Goal: Information Seeking & Learning: Learn about a topic

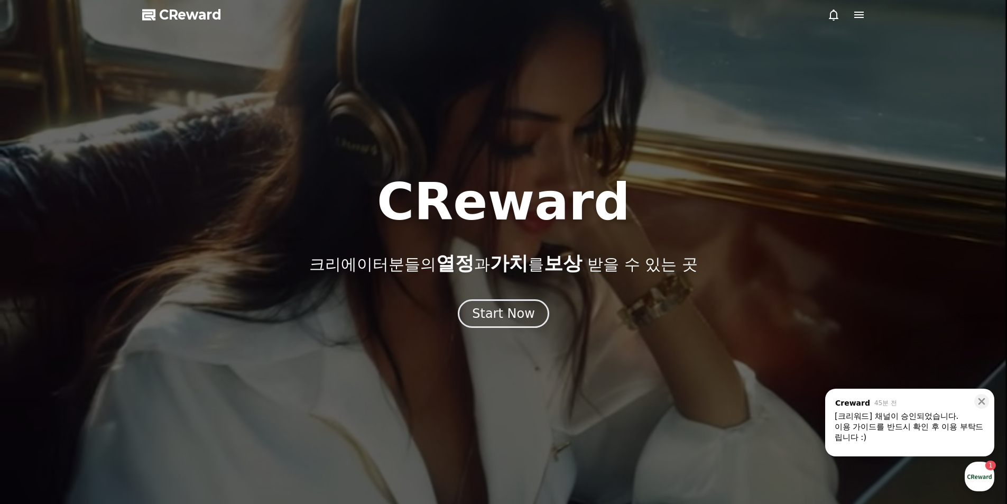
click at [900, 423] on div "이용 가이드를 반드시 확인 후 이용 부탁드립니다 :)" at bounding box center [909, 431] width 150 height 21
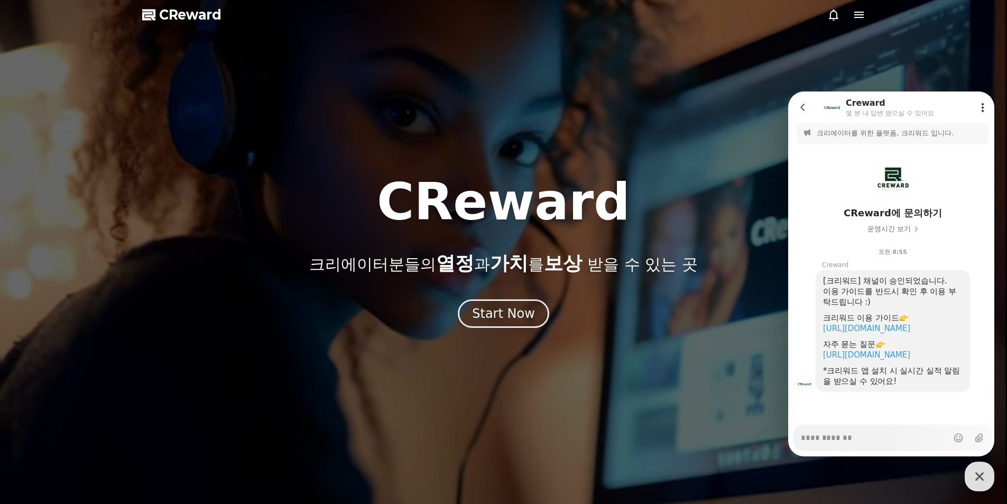
scroll to position [15, 0]
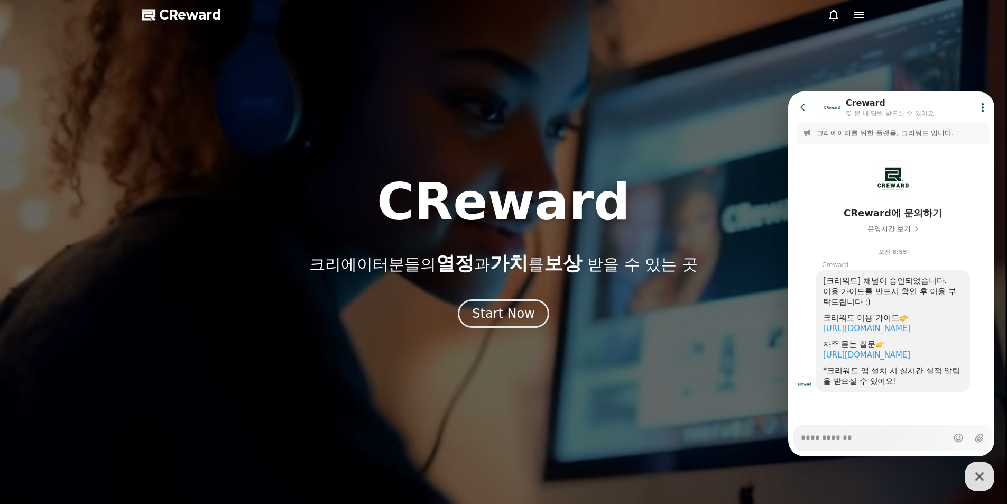
type textarea "*"
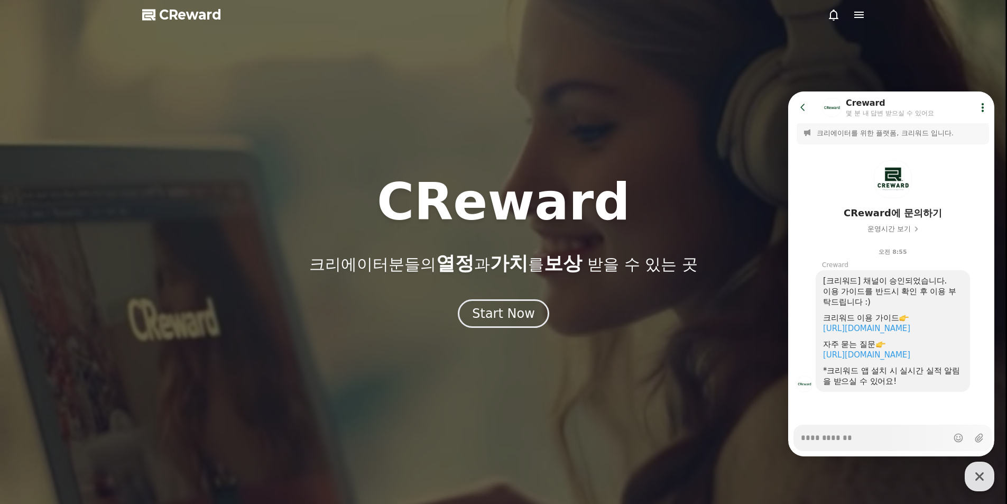
click at [943, 57] on div at bounding box center [503, 252] width 1007 height 504
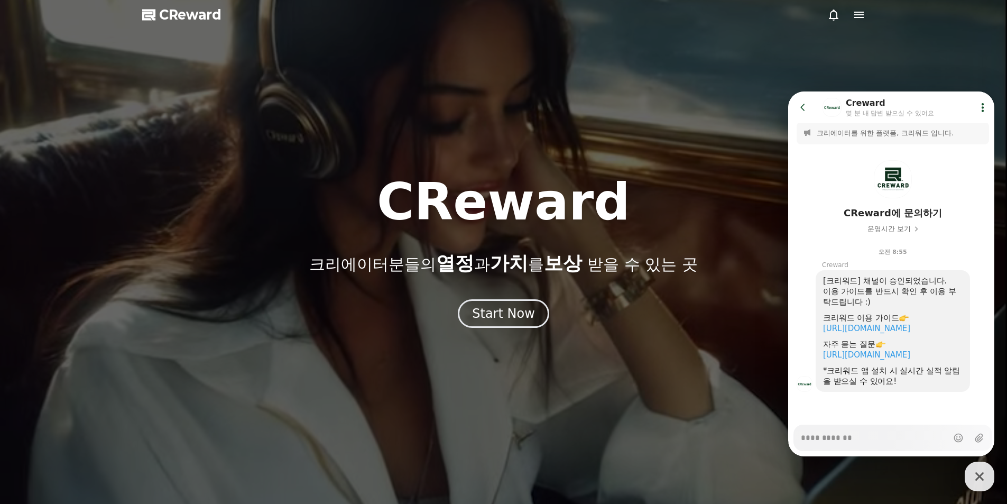
click at [858, 10] on icon at bounding box center [858, 14] width 13 height 13
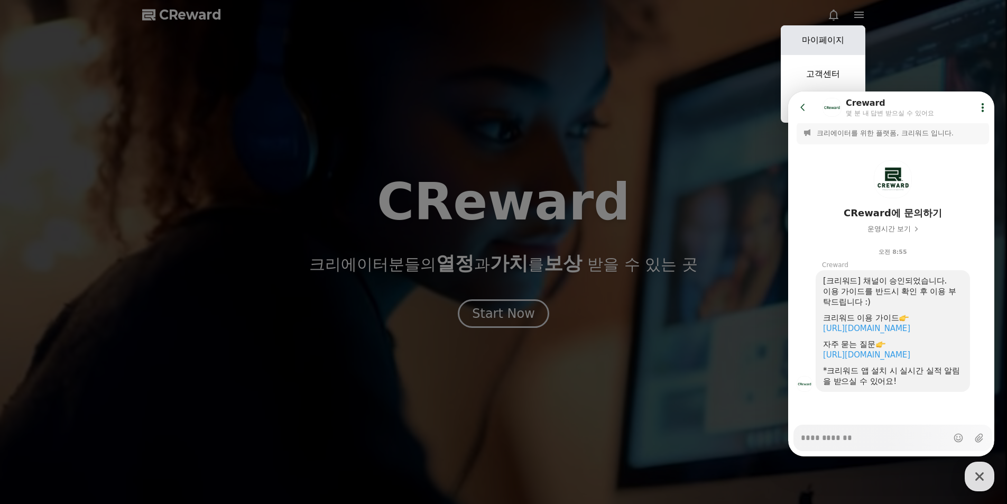
click at [817, 45] on link "마이페이지" at bounding box center [822, 40] width 85 height 30
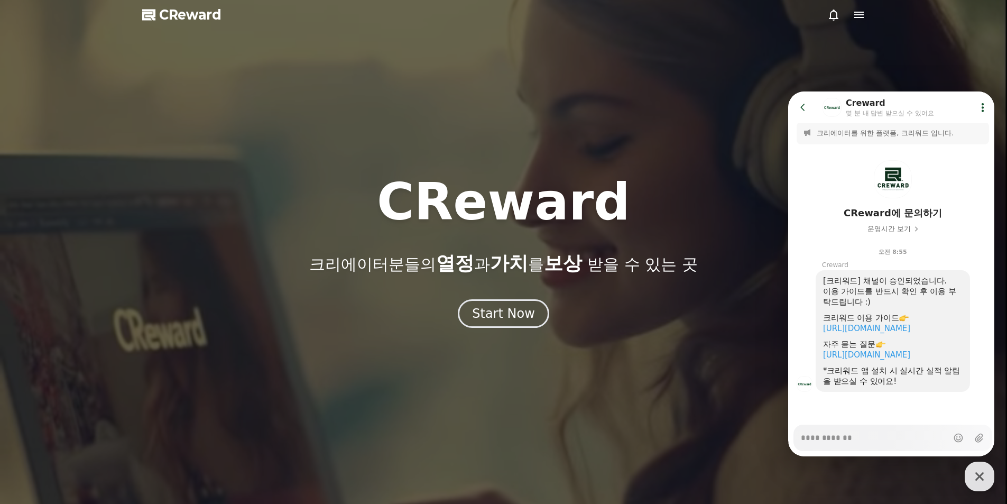
select select "**********"
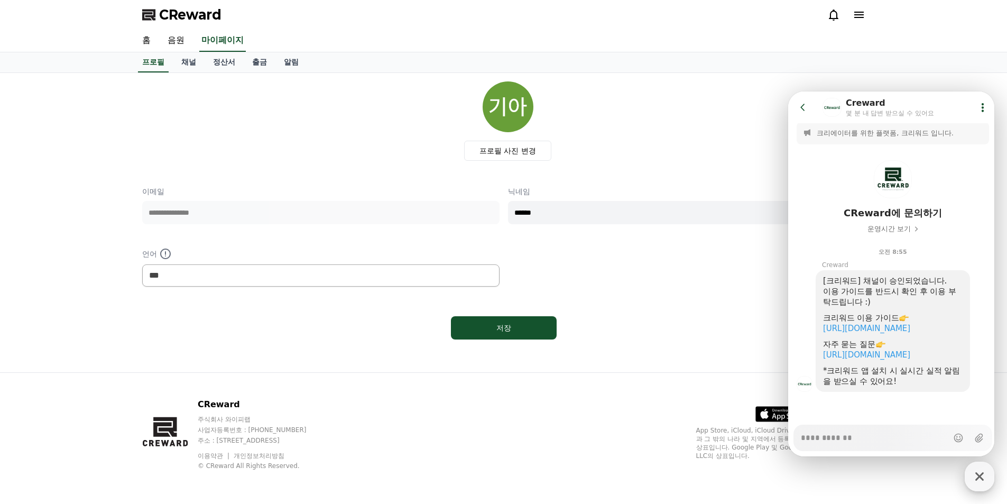
click at [982, 483] on icon "button" at bounding box center [979, 476] width 19 height 19
type textarea "*"
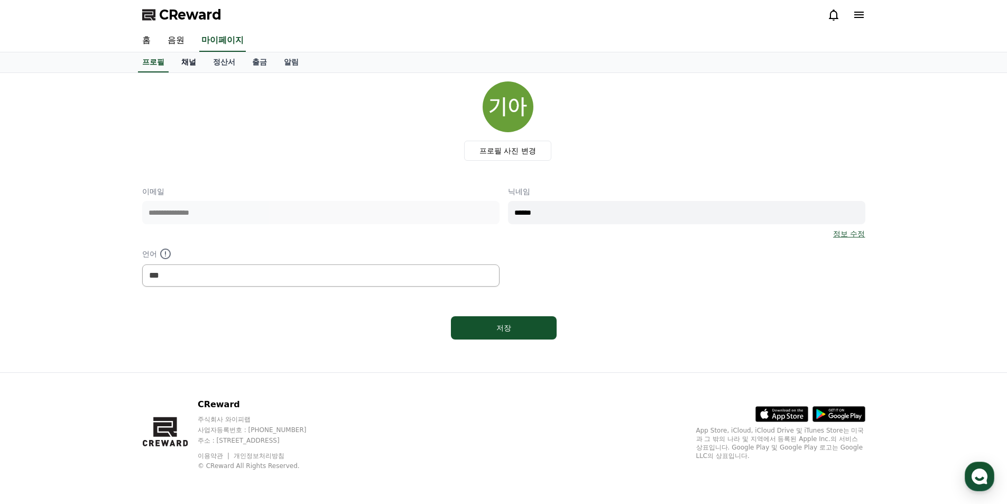
click at [183, 64] on link "채널" at bounding box center [189, 62] width 32 height 20
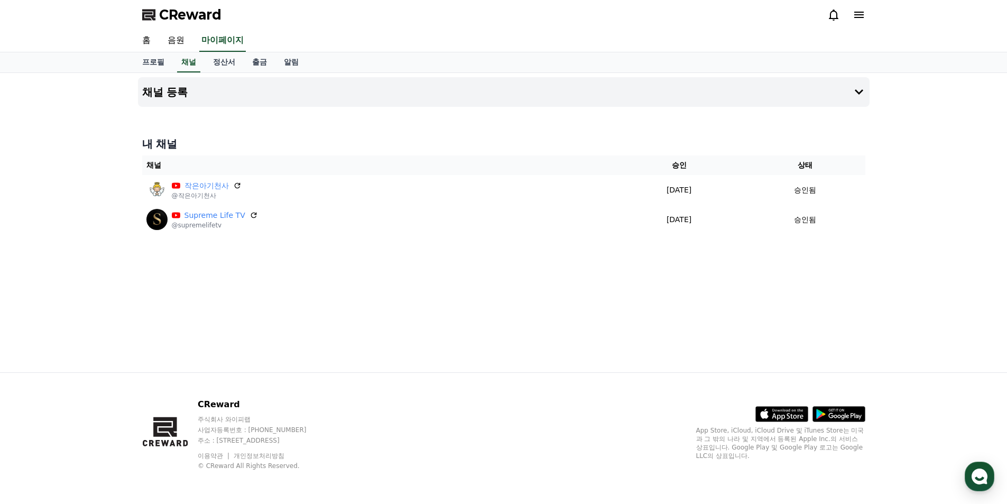
drag, startPoint x: 72, startPoint y: 105, endPoint x: 61, endPoint y: 105, distance: 11.1
click at [61, 105] on div "채널 등록 내 채널 채널 승인 상태 작은아기천사 @작은아기천사 [DATE] 09-11 승인됨 Supreme Life TV @supremelif…" at bounding box center [503, 222] width 1007 height 299
drag, startPoint x: 60, startPoint y: 102, endPoint x: 60, endPoint y: 86, distance: 16.4
click at [60, 86] on div "채널 등록 내 채널 채널 승인 상태 작은아기천사 @작은아기천사 [DATE] 09-11 승인됨 Supreme Life TV @supremelif…" at bounding box center [503, 222] width 1007 height 299
click at [152, 40] on link "홈" at bounding box center [146, 41] width 25 height 22
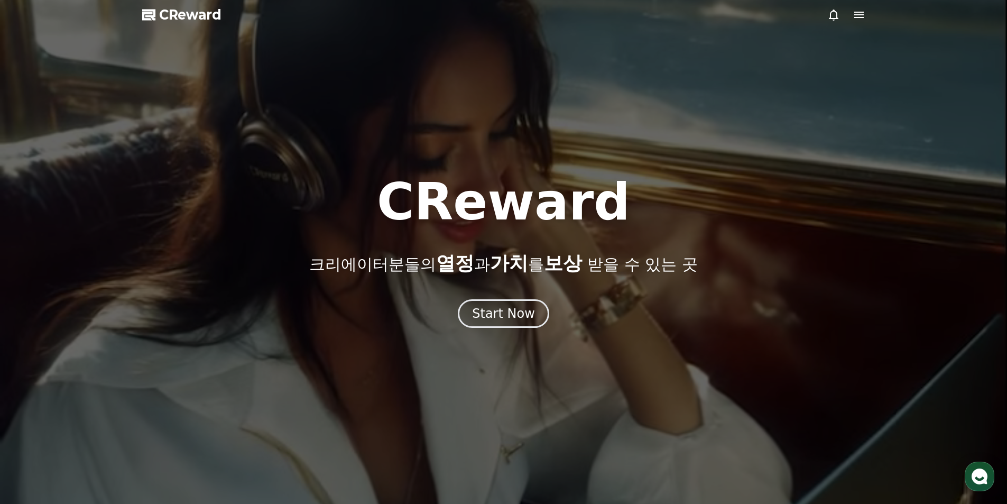
click at [221, 13] on div at bounding box center [503, 252] width 1007 height 504
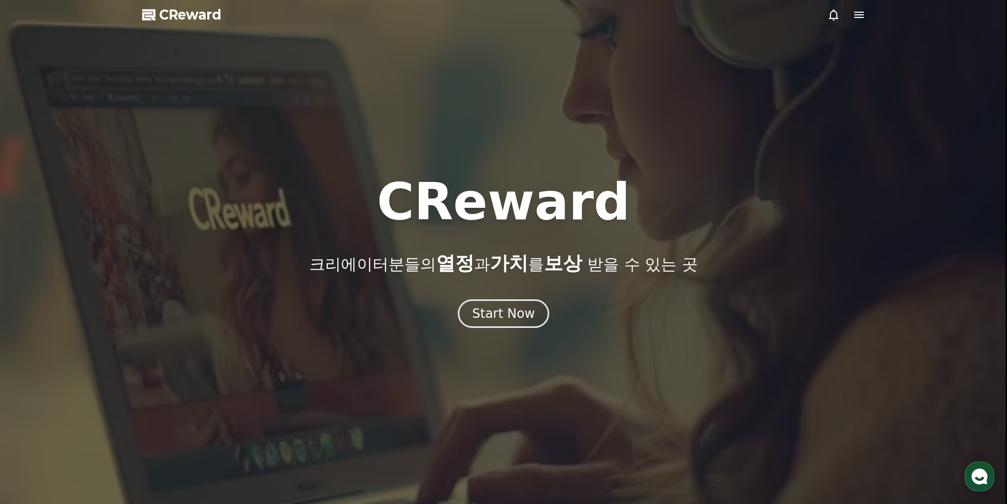
click at [202, 14] on span "CReward" at bounding box center [190, 14] width 62 height 17
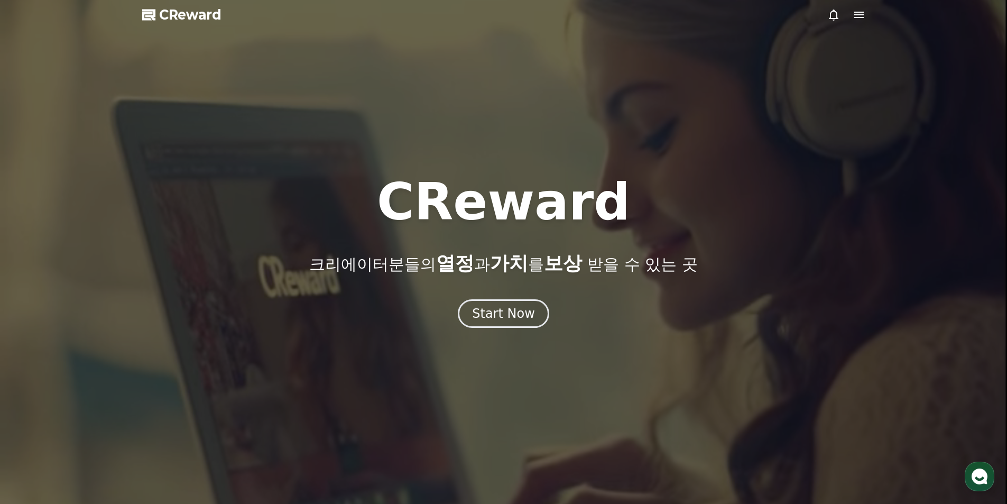
click at [858, 15] on icon at bounding box center [859, 15] width 10 height 6
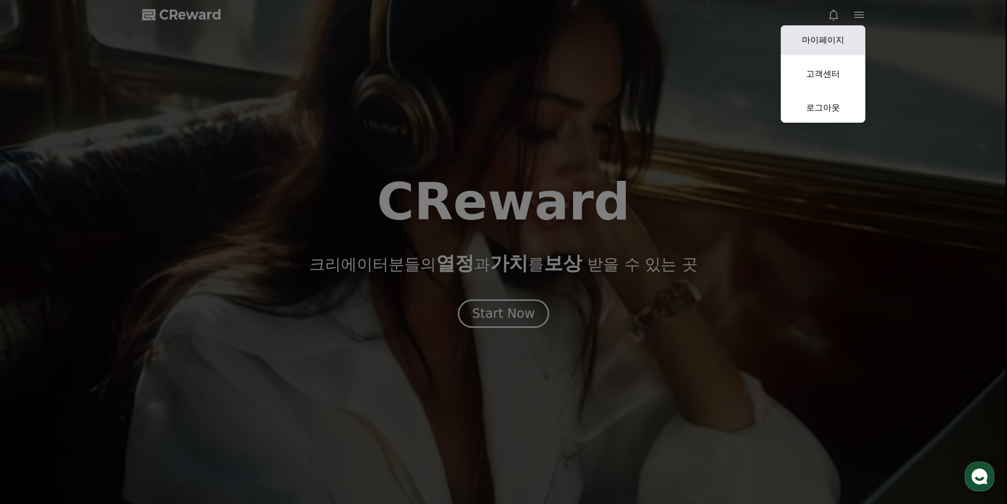
click at [845, 41] on link "마이페이지" at bounding box center [822, 40] width 85 height 30
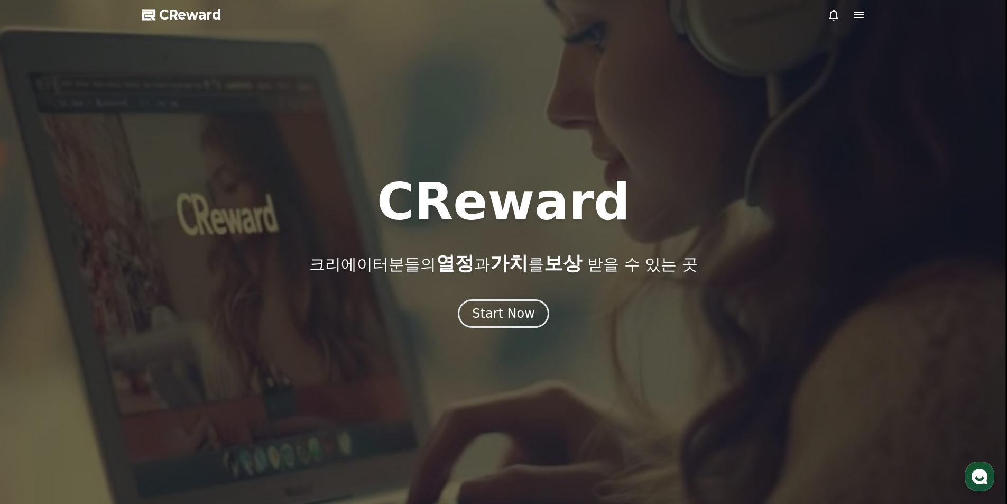
select select "**********"
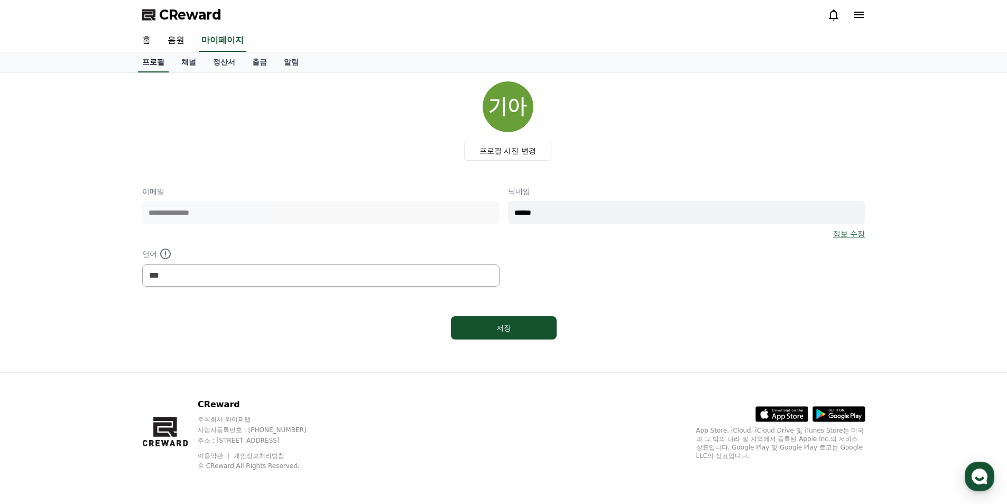
click at [159, 66] on link "프로필" at bounding box center [153, 62] width 31 height 20
click at [175, 41] on link "음원" at bounding box center [176, 41] width 34 height 22
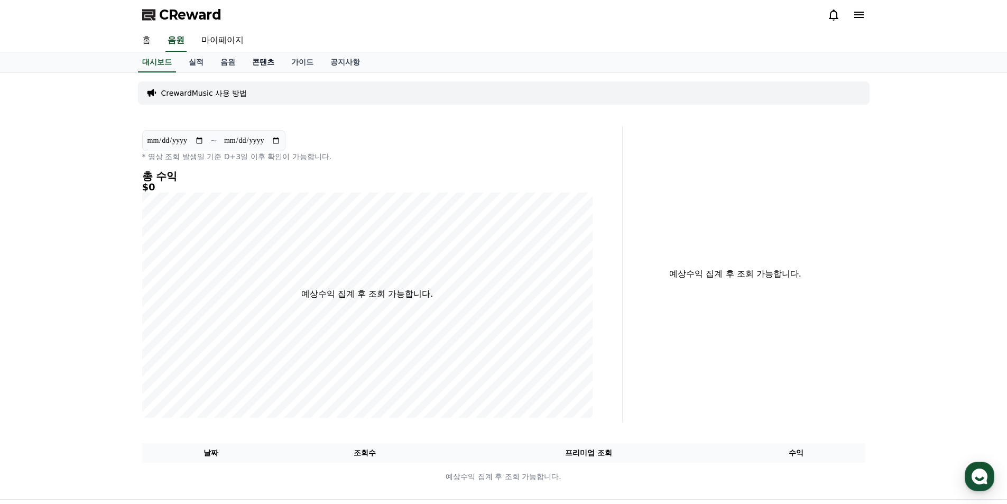
click at [259, 60] on link "콘텐츠" at bounding box center [263, 62] width 39 height 20
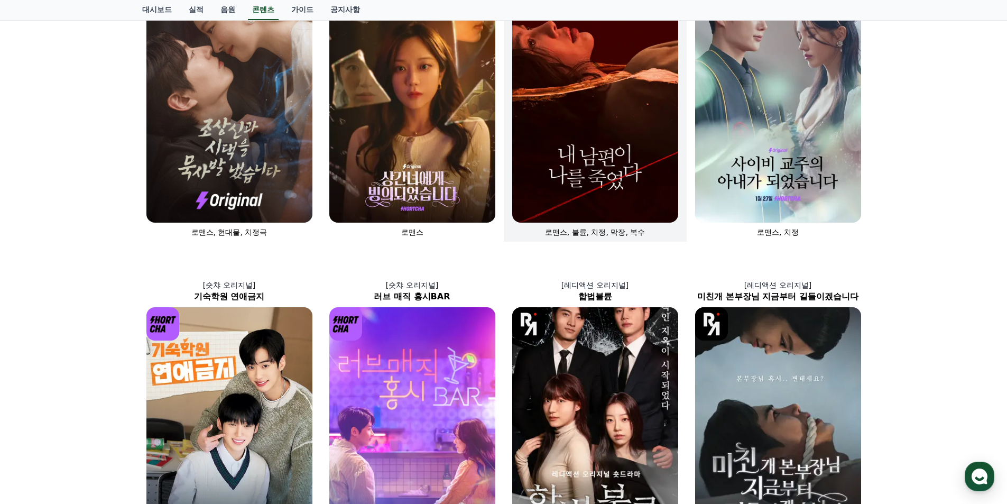
scroll to position [106, 0]
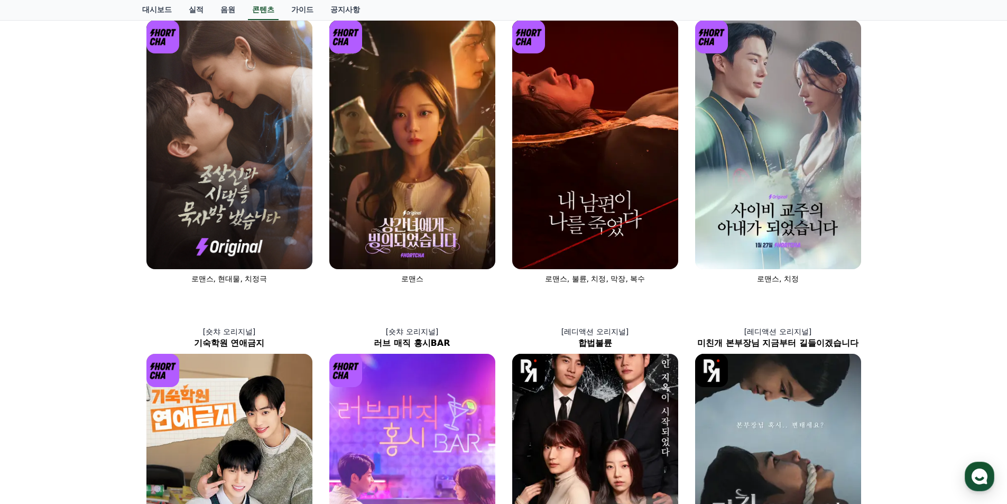
click at [936, 41] on div "[숏챠] 조상신과 시댁을 묵사발 냈습니다 로맨스, 현대물, 치정극 [숏챠 오리지널] 상간녀에게 빙의되었습니다 로맨스 [숏챠 오리지널] 내 남편…" at bounding box center [503, 465] width 1007 height 996
click at [85, 124] on div "[숏챠] 조상신과 시댁을 묵사발 냈습니다 로맨스, 현대물, 치정극 [숏챠 오리지널] 상간녀에게 빙의되었습니다 로맨스 [숏챠 오리지널] 내 남편…" at bounding box center [503, 465] width 1007 height 996
click at [196, 123] on img at bounding box center [229, 144] width 166 height 249
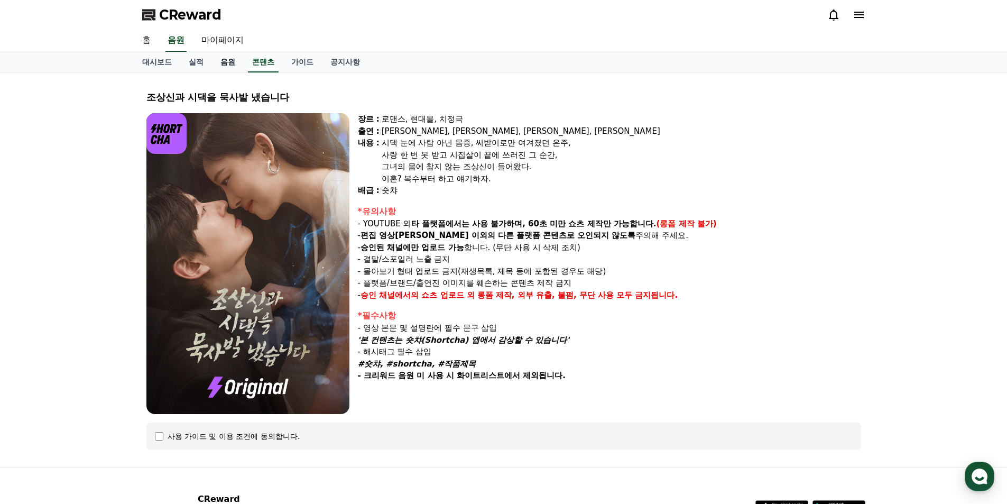
click at [225, 63] on link "음원" at bounding box center [228, 62] width 32 height 20
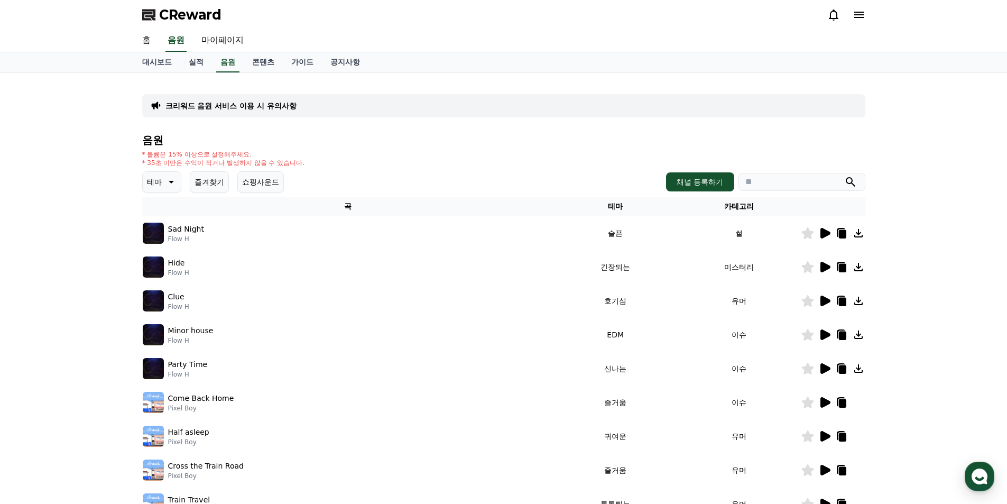
click at [101, 104] on div "크리워드 음원 서비스 이용 시 유의사항 음원 * 볼륨은 15% 이상으로 설정해주세요. * 35초 미만은 수익이 적거나 발생하지 않을 수 있습니…" at bounding box center [503, 328] width 1007 height 511
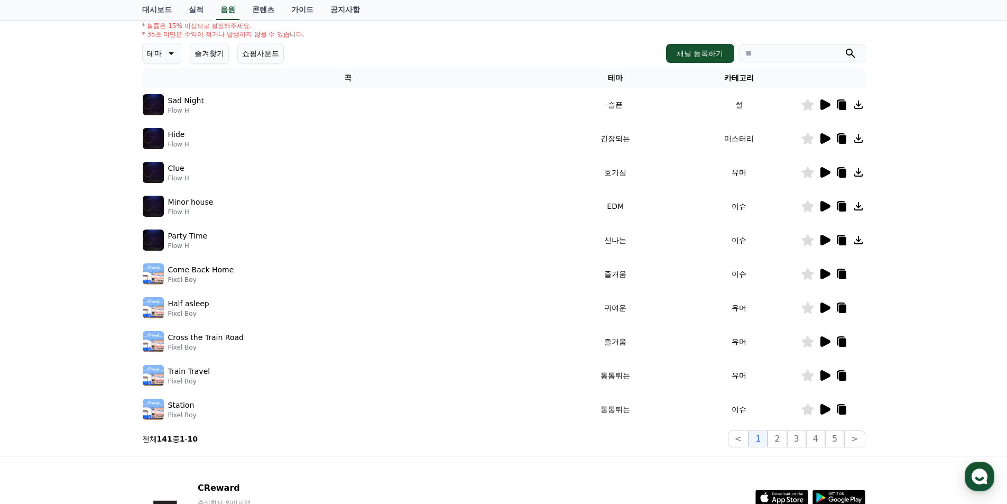
scroll to position [159, 0]
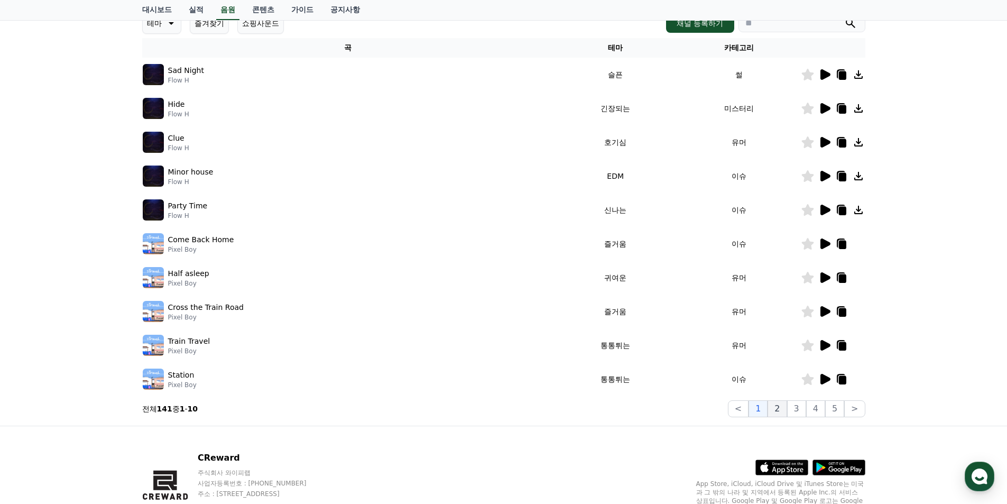
click at [781, 402] on button "2" at bounding box center [776, 408] width 19 height 17
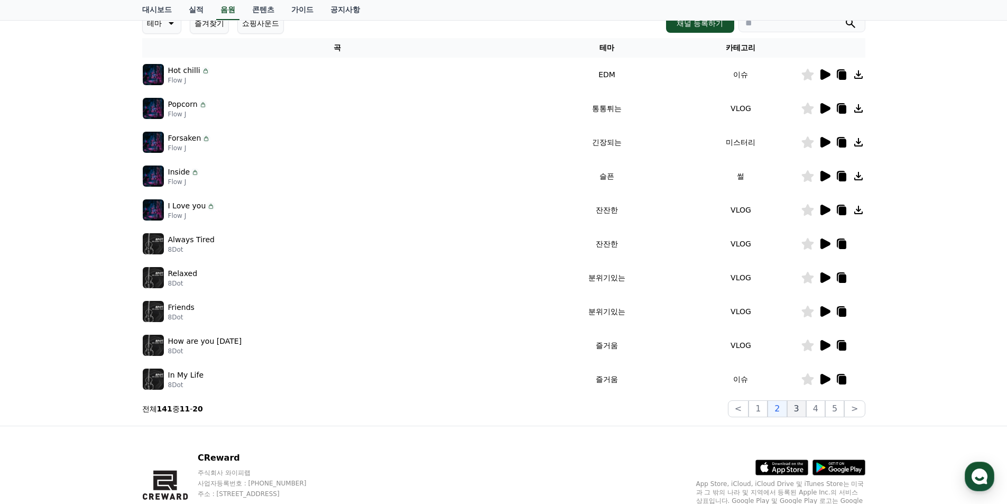
click at [798, 411] on button "3" at bounding box center [796, 408] width 19 height 17
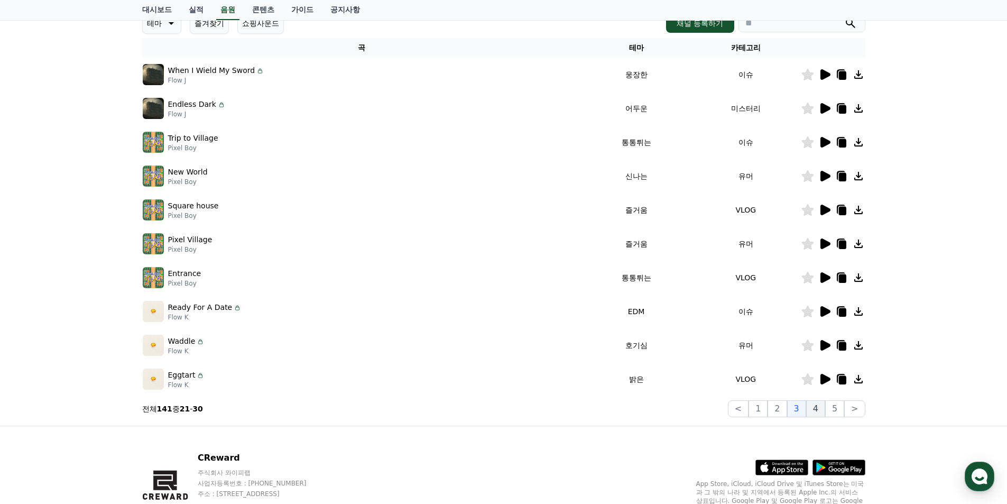
click at [819, 411] on button "4" at bounding box center [815, 408] width 19 height 17
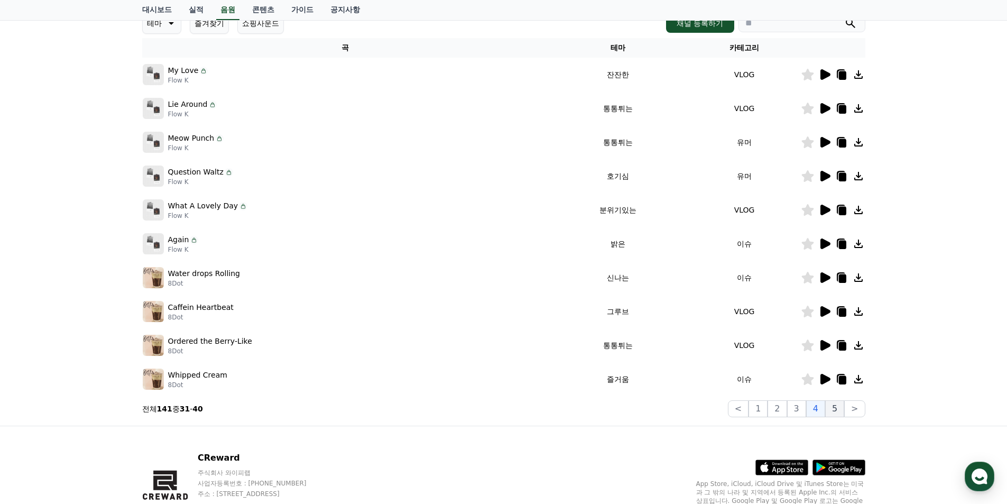
click at [835, 410] on button "5" at bounding box center [834, 408] width 19 height 17
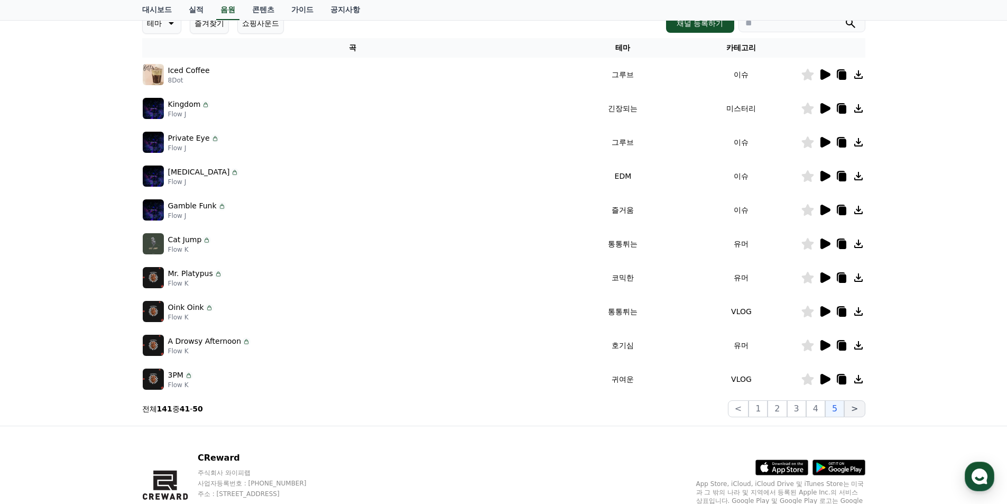
click at [859, 408] on button ">" at bounding box center [854, 408] width 21 height 17
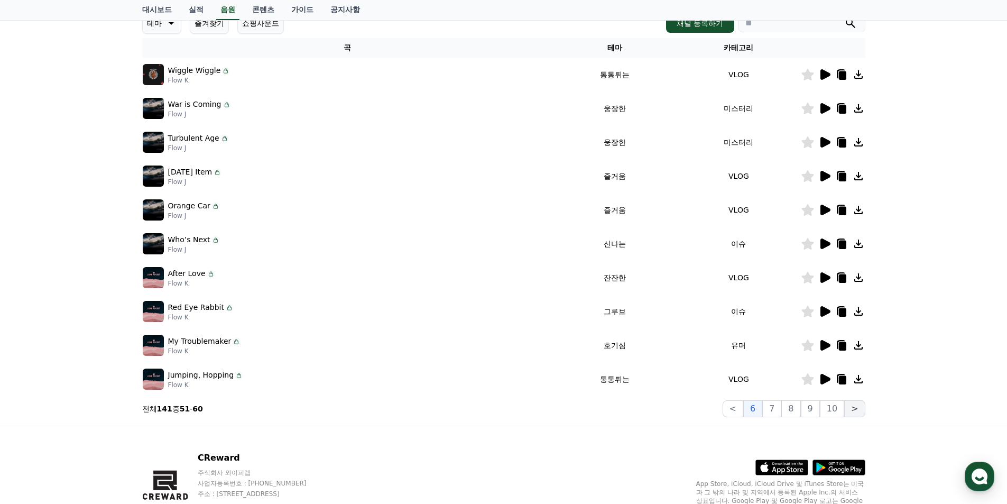
click at [859, 408] on button ">" at bounding box center [854, 408] width 21 height 17
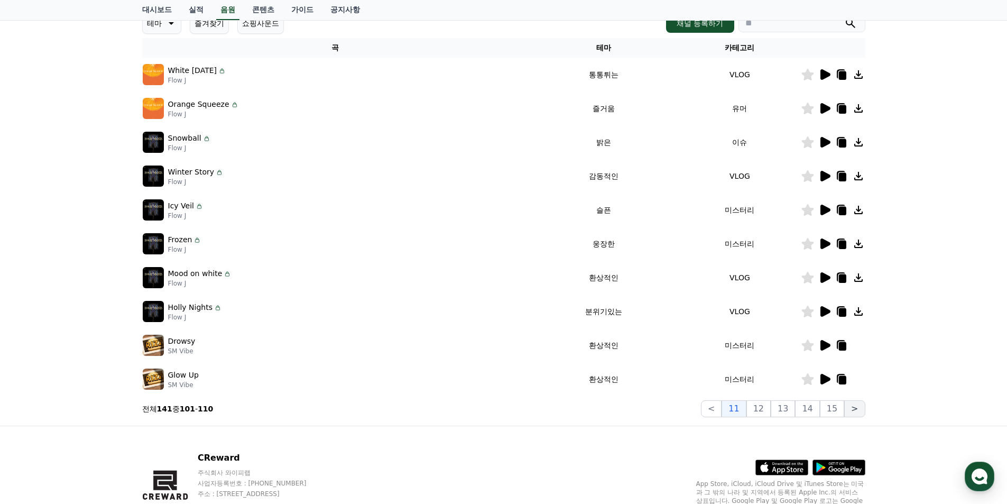
click at [859, 408] on button ">" at bounding box center [854, 408] width 21 height 17
click at [769, 411] on button "12" at bounding box center [758, 408] width 24 height 17
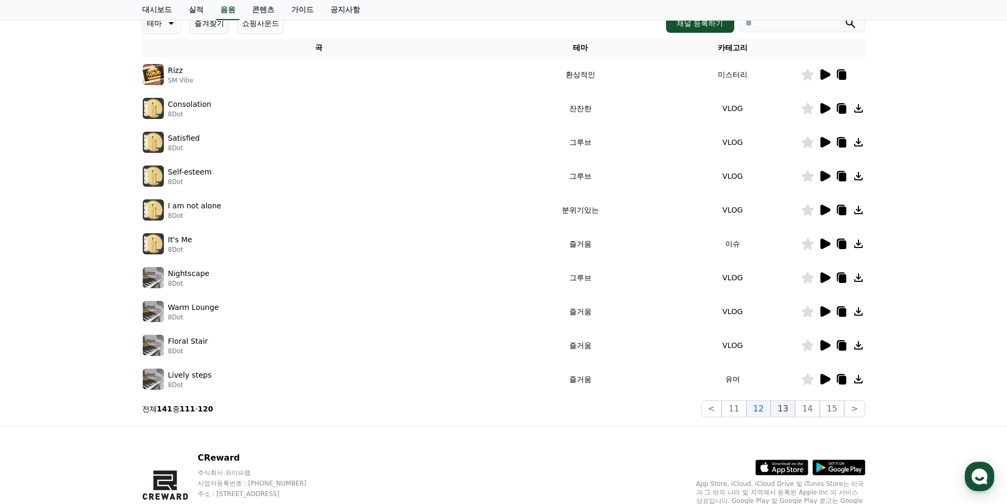
click at [792, 410] on button "13" at bounding box center [782, 408] width 24 height 17
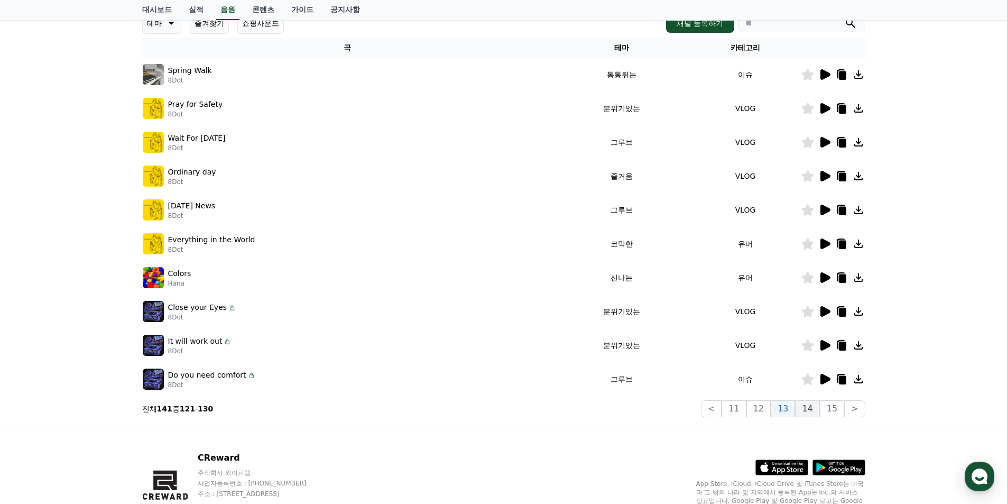
click at [817, 408] on button "14" at bounding box center [807, 408] width 24 height 17
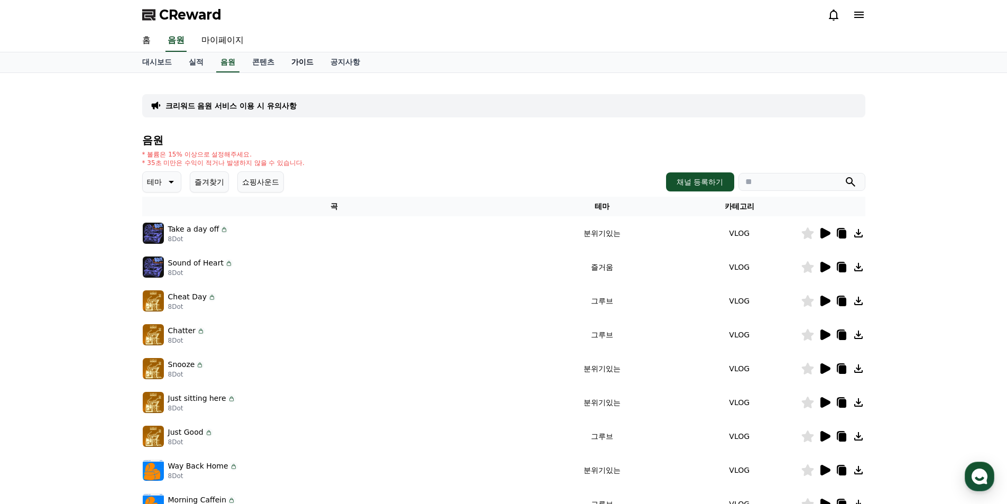
click at [304, 68] on link "가이드" at bounding box center [302, 62] width 39 height 20
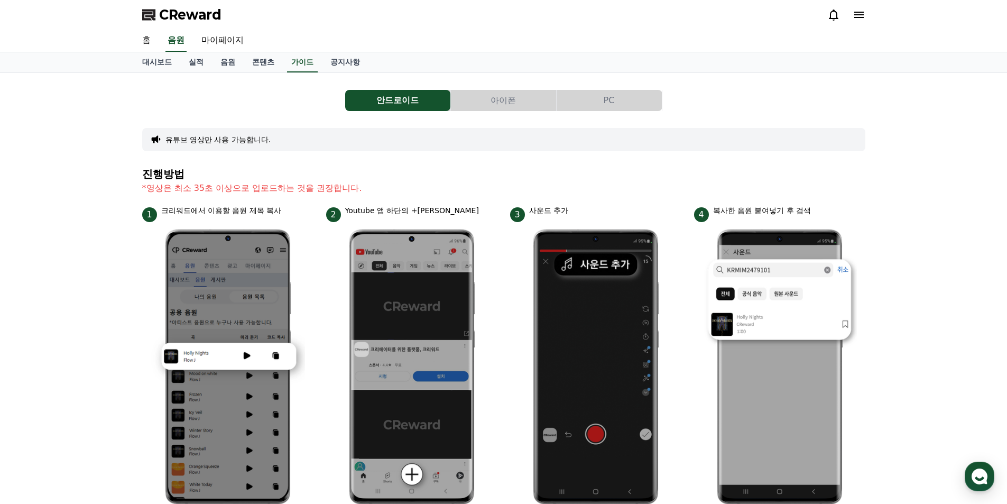
click at [591, 105] on button "PC" at bounding box center [608, 100] width 105 height 21
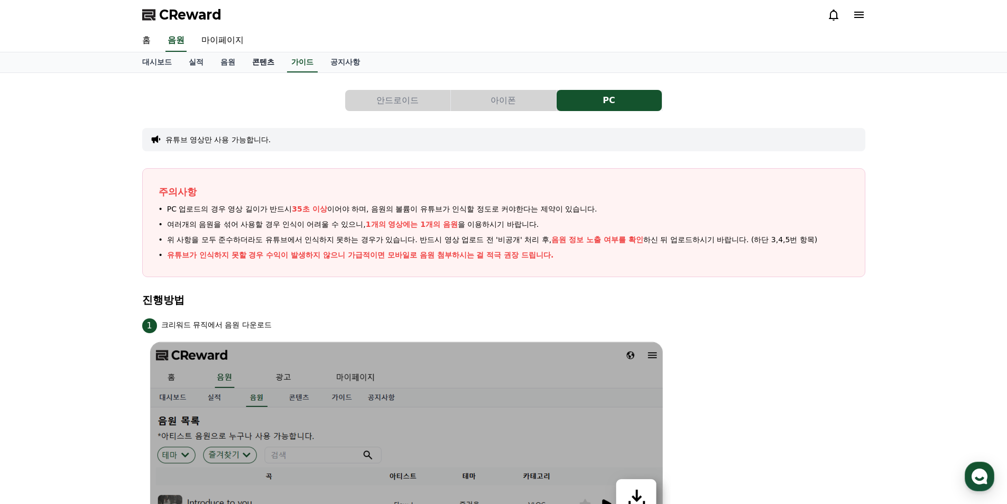
click at [262, 62] on link "콘텐츠" at bounding box center [263, 62] width 39 height 20
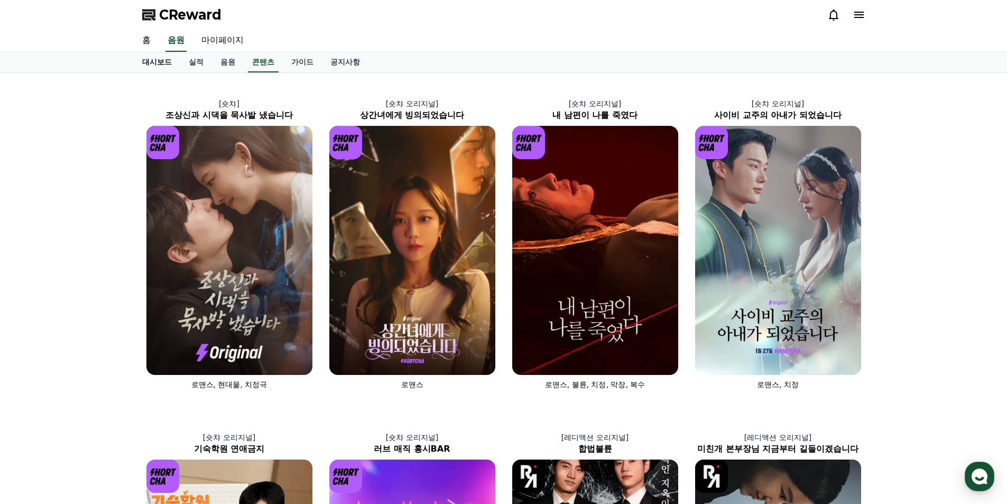
click at [163, 63] on link "대시보드" at bounding box center [157, 62] width 47 height 20
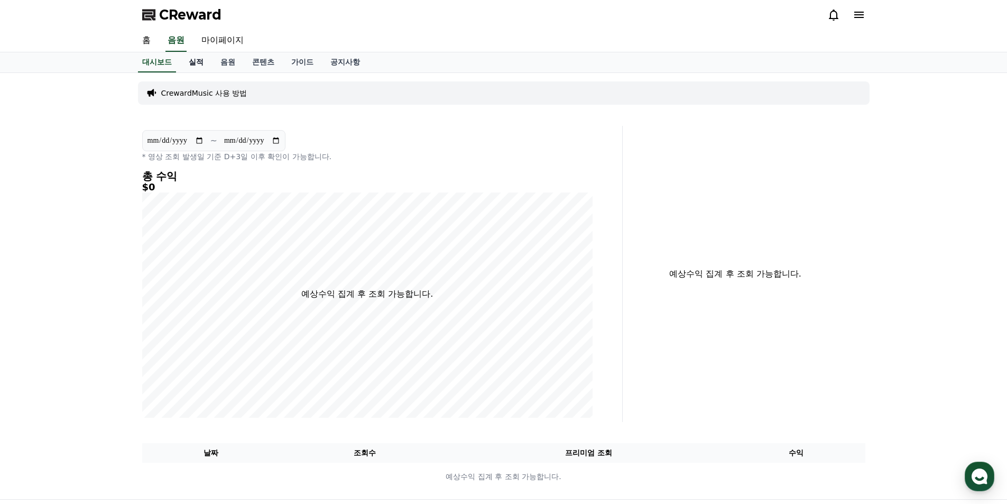
click at [193, 61] on link "실적" at bounding box center [196, 62] width 32 height 20
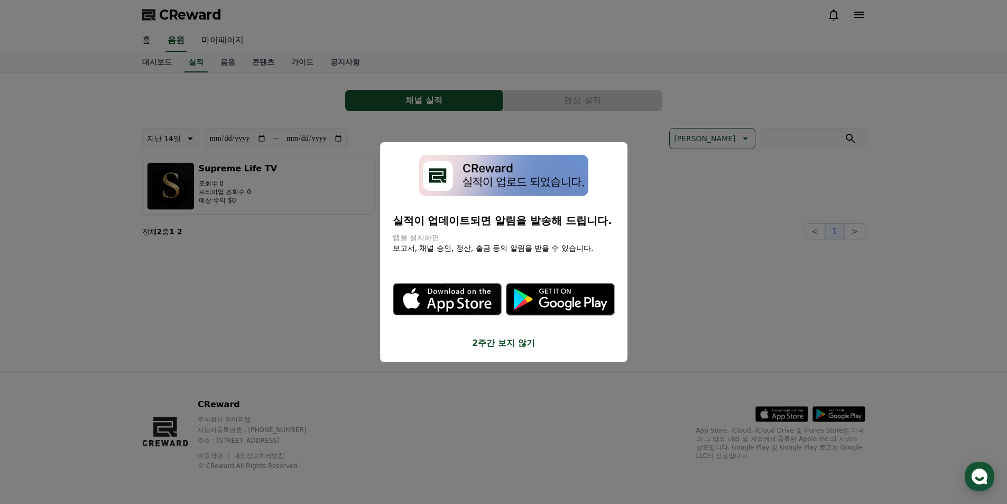
click at [69, 190] on button "close modal" at bounding box center [503, 252] width 1007 height 504
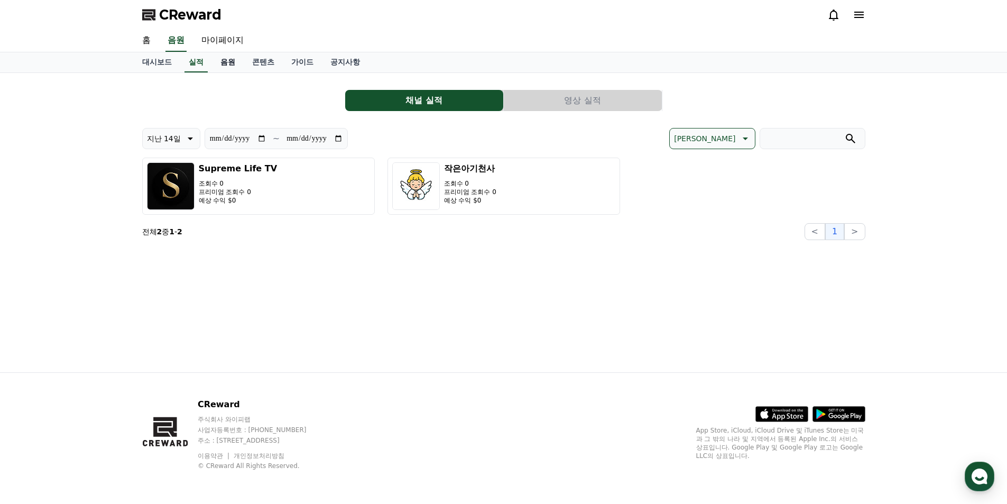
click at [228, 66] on link "음원" at bounding box center [228, 62] width 32 height 20
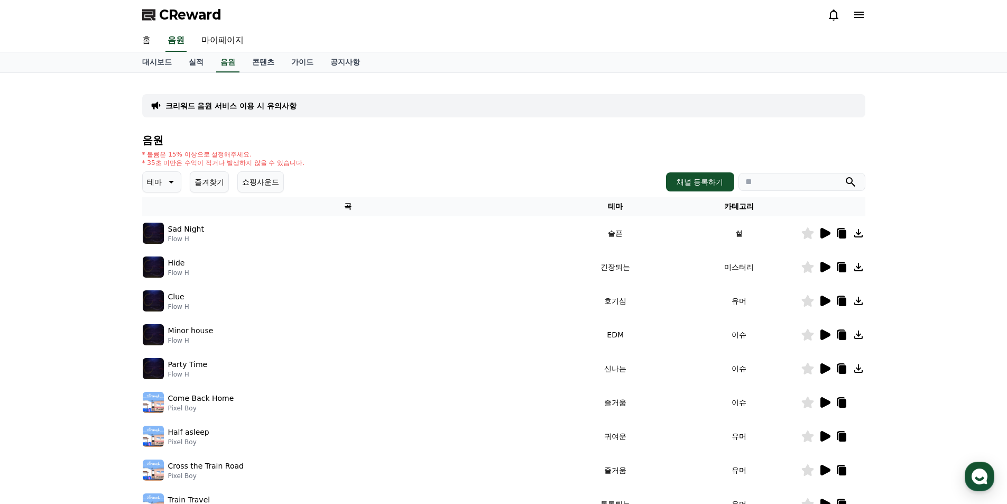
click at [819, 269] on icon at bounding box center [824, 267] width 13 height 13
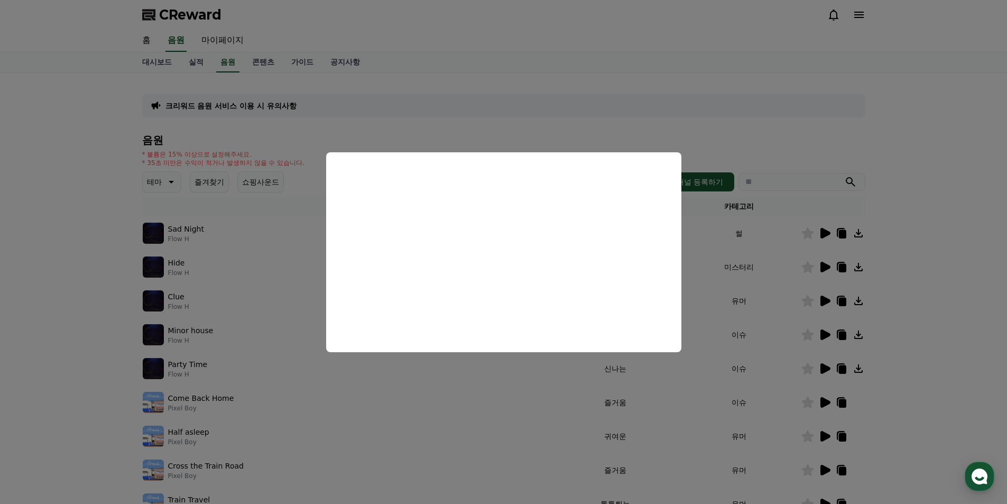
click at [962, 198] on button "close modal" at bounding box center [503, 252] width 1007 height 504
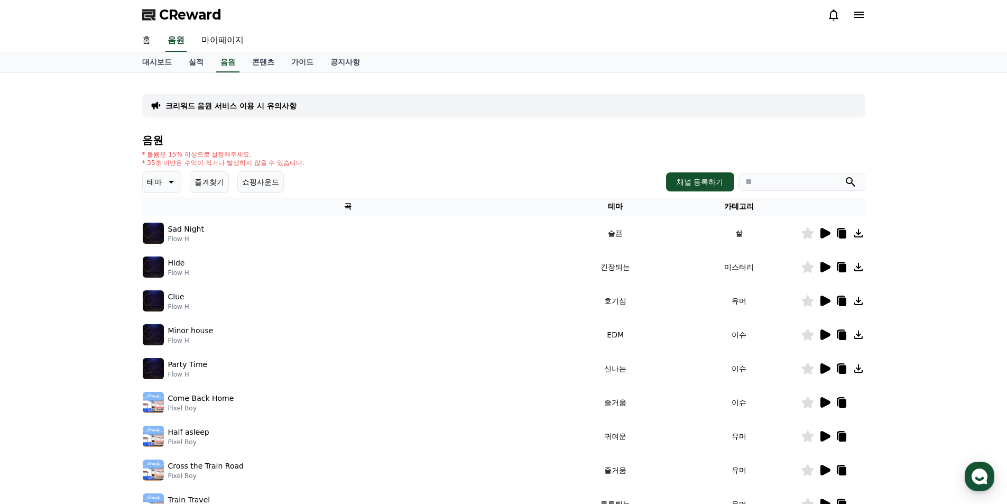
type textarea "*"
